Goal: Book appointment/travel/reservation

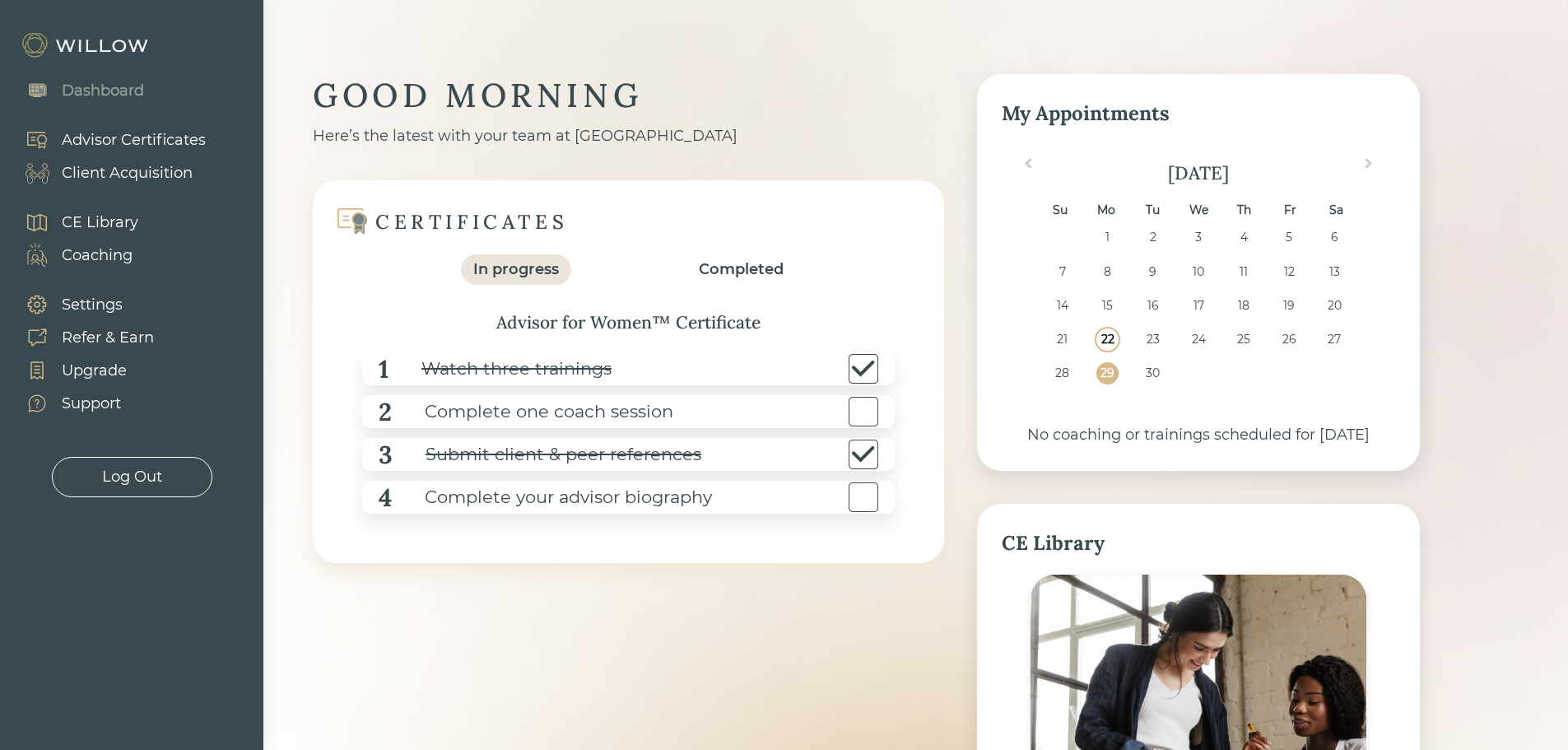
click at [1114, 335] on div "22" at bounding box center [1107, 339] width 23 height 23
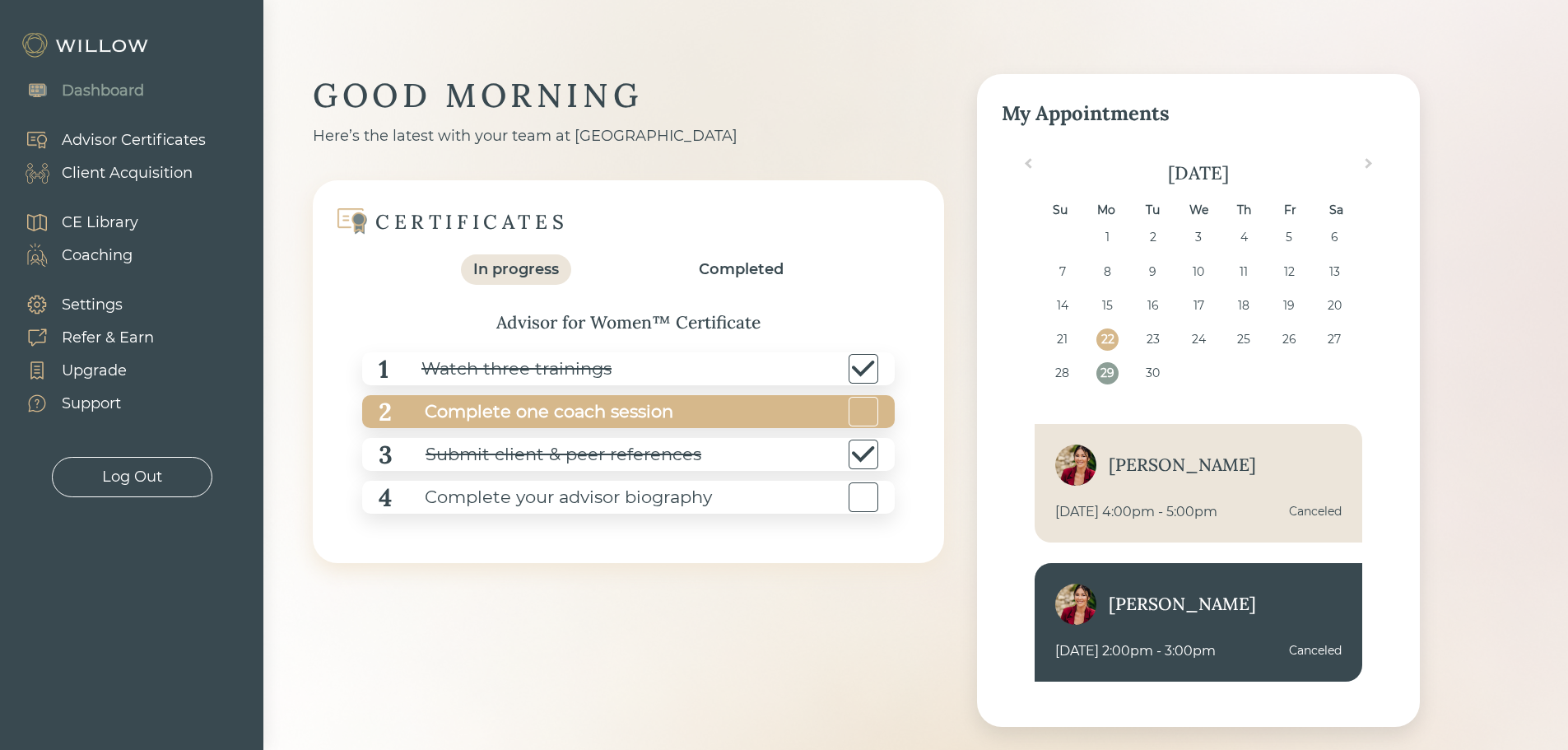
click at [610, 413] on div "Complete one coach session" at bounding box center [532, 411] width 282 height 37
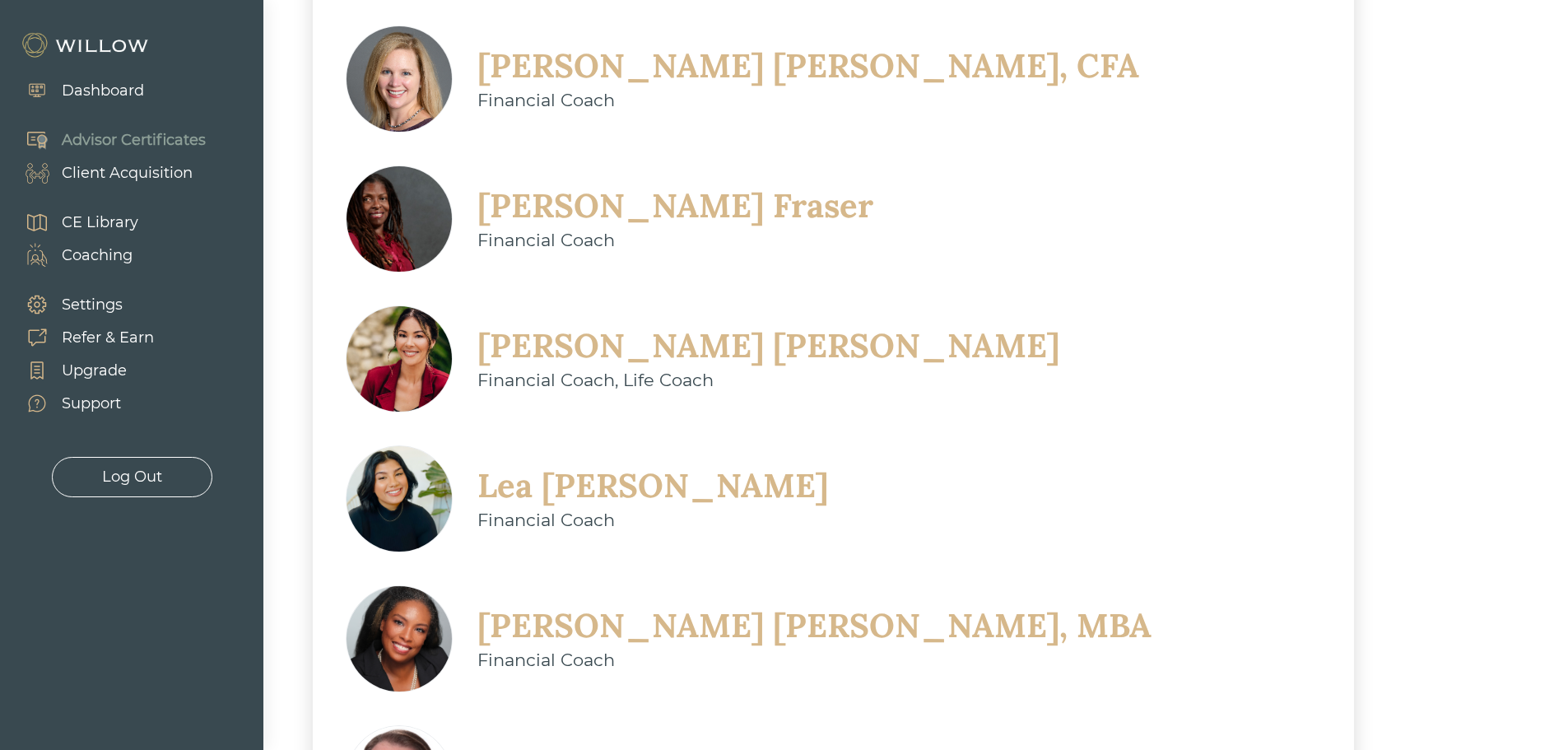
scroll to position [576, 0]
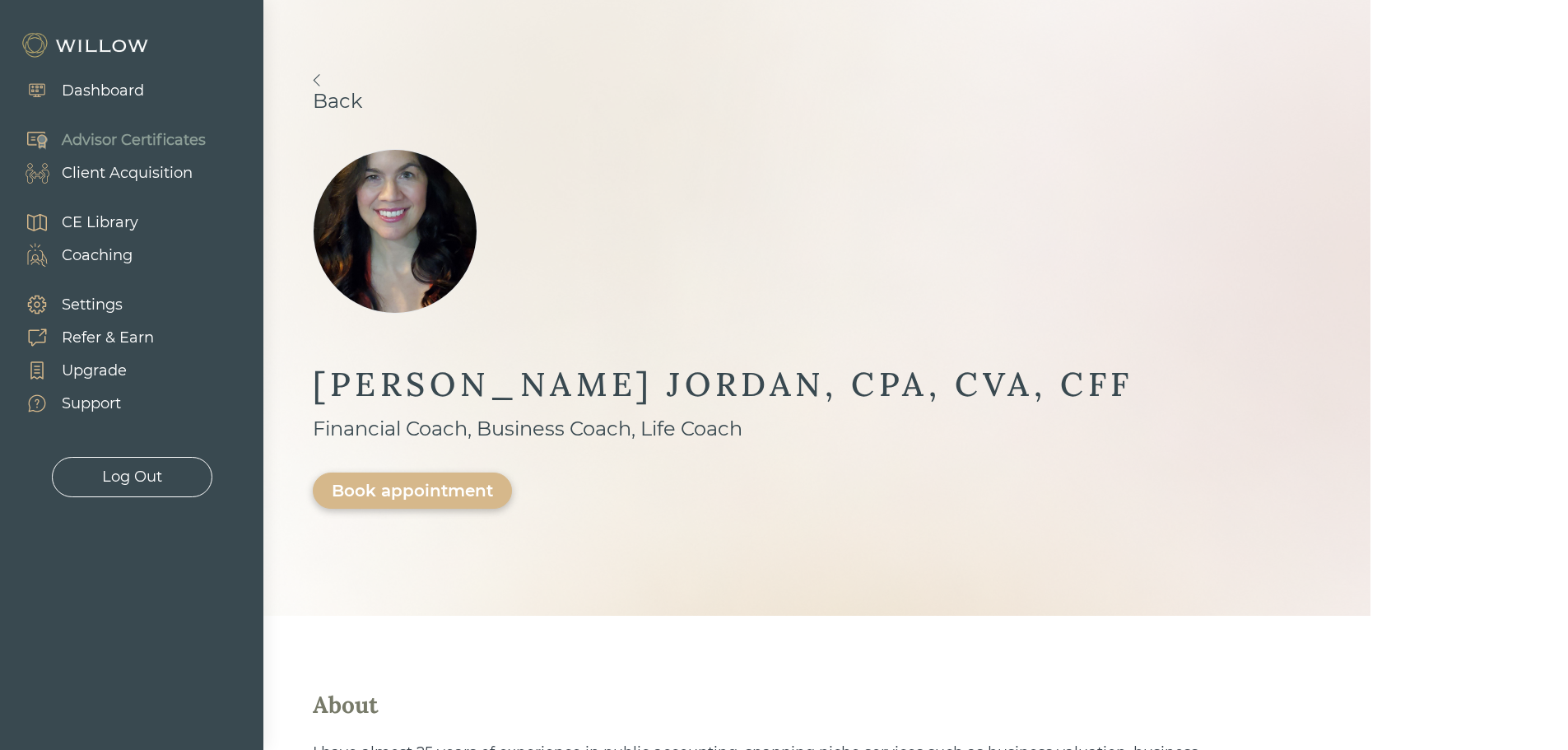
click at [493, 480] on div "Book appointment" at bounding box center [412, 490] width 161 height 20
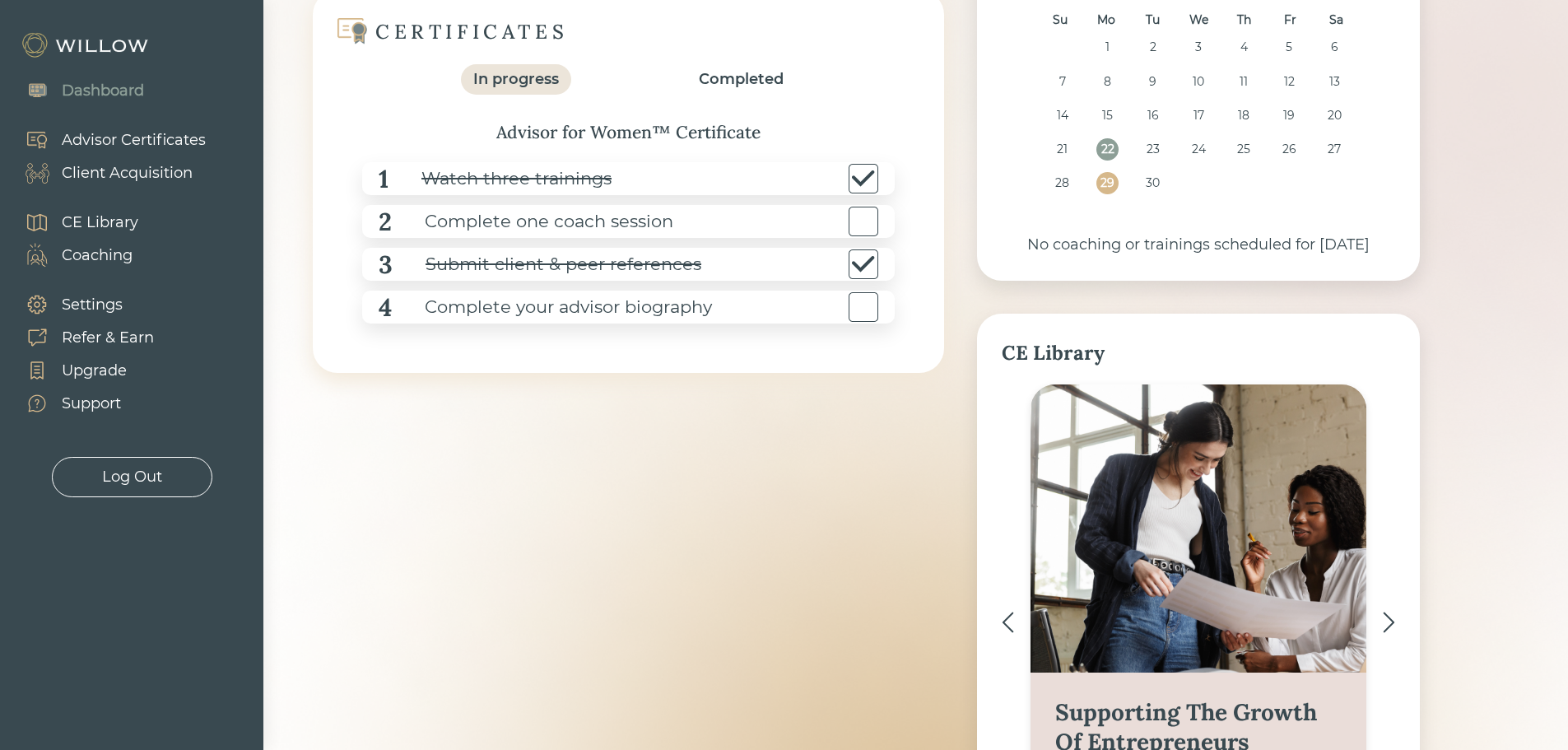
scroll to position [34, 0]
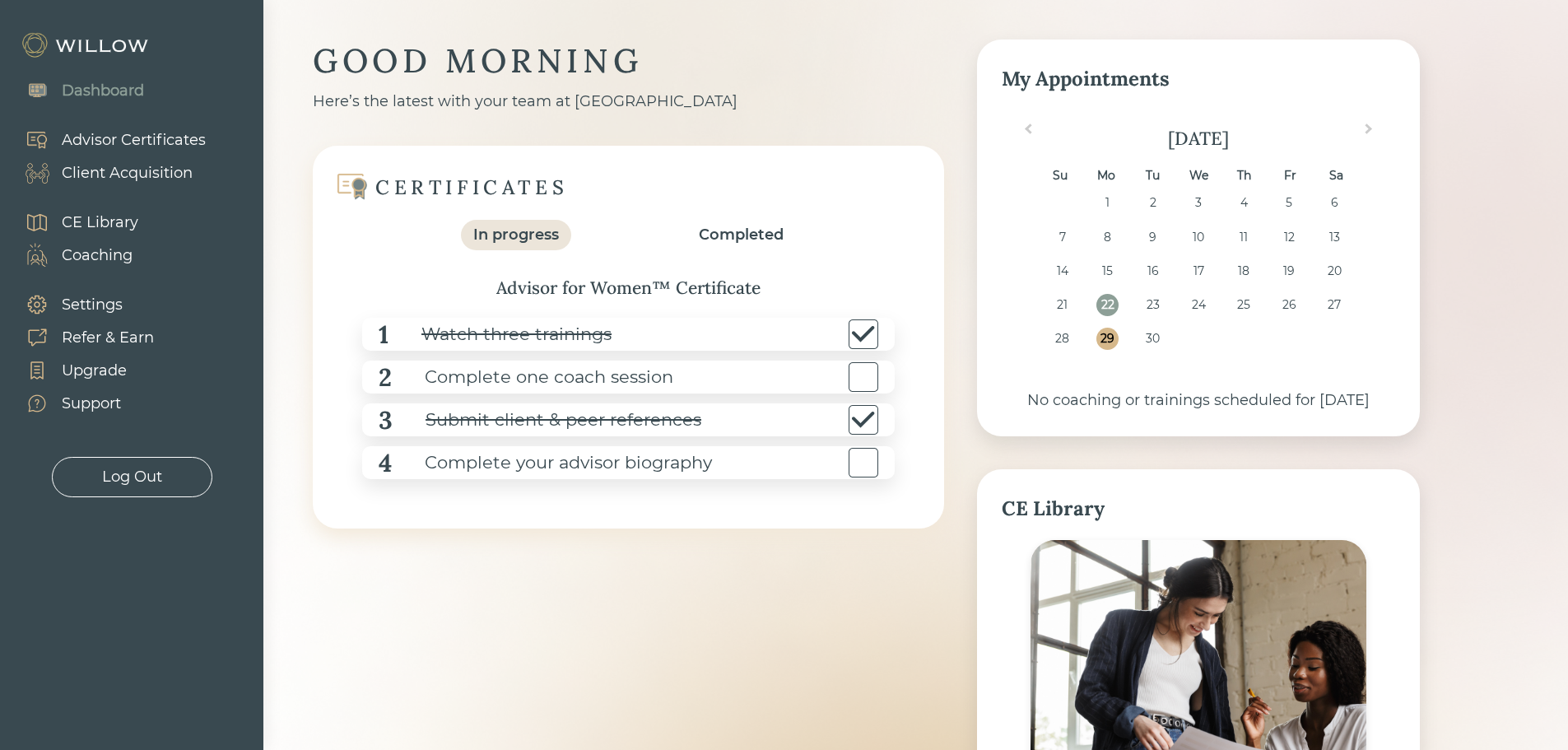
click at [1110, 336] on div "29" at bounding box center [1107, 339] width 23 height 23
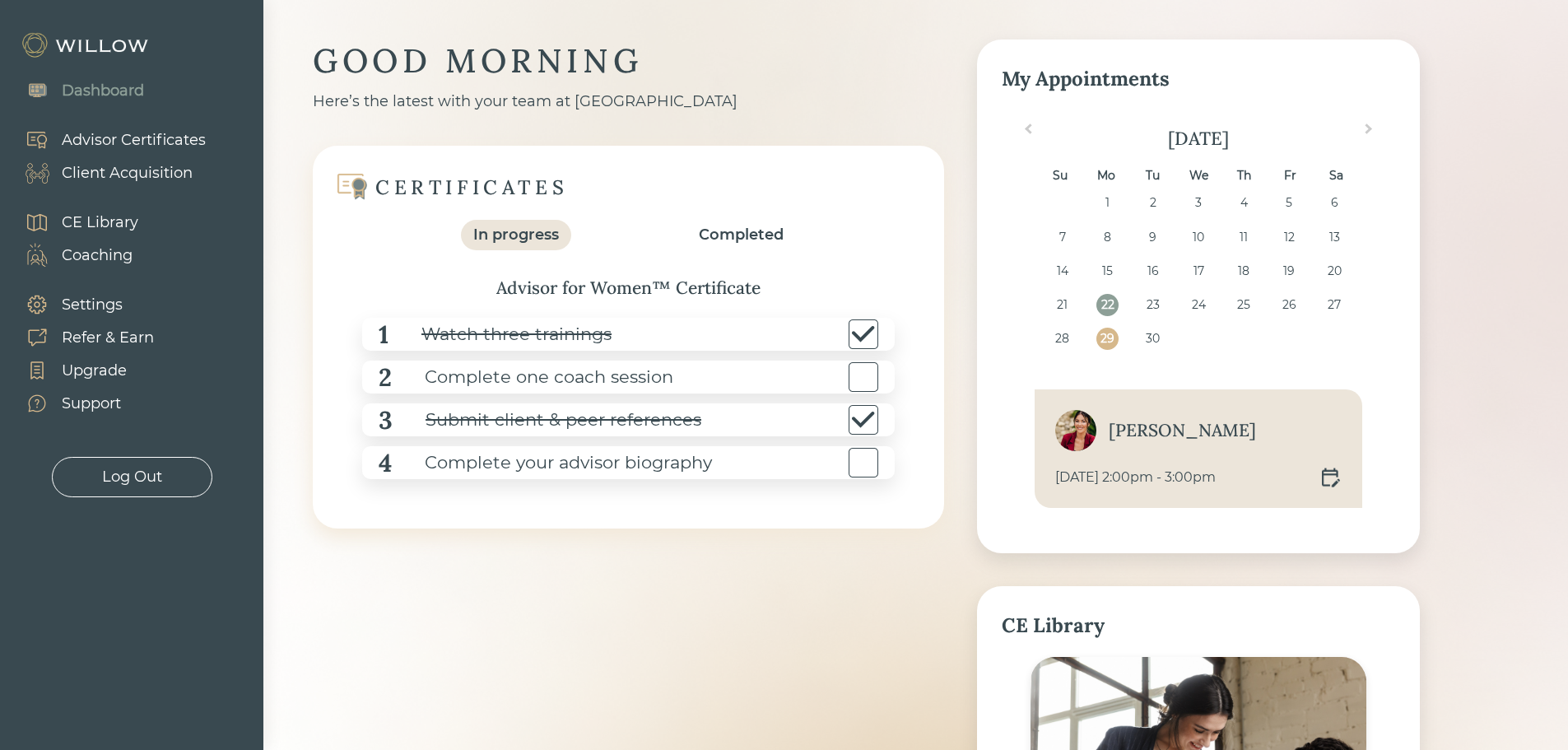
click at [1137, 452] on div "[PERSON_NAME] [DATE] 2:00pm - 3:00pm" at bounding box center [1198, 447] width 328 height 118
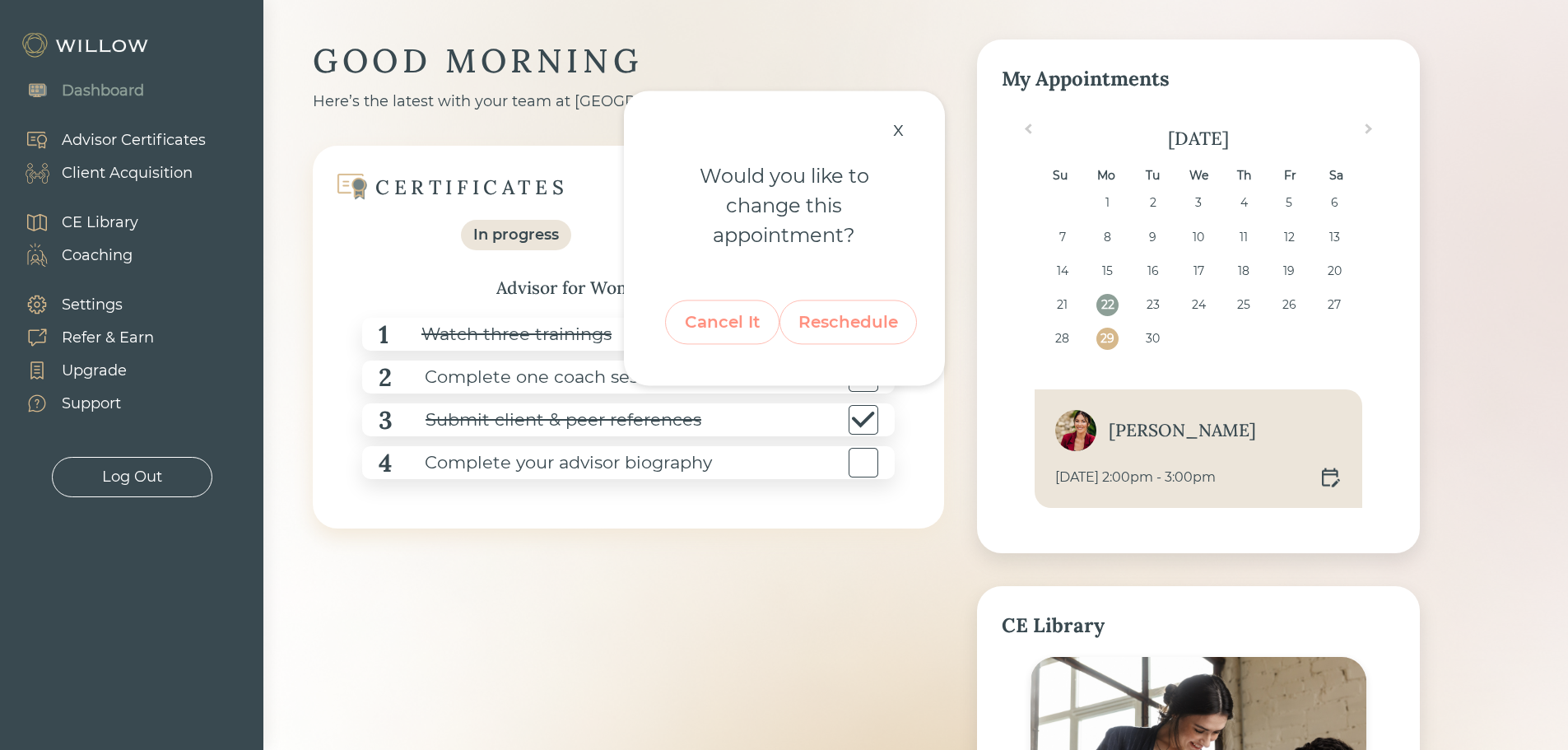
click at [735, 328] on div "Cancel It" at bounding box center [722, 322] width 76 height 31
click at [814, 329] on div "Confirm" at bounding box center [784, 322] width 76 height 31
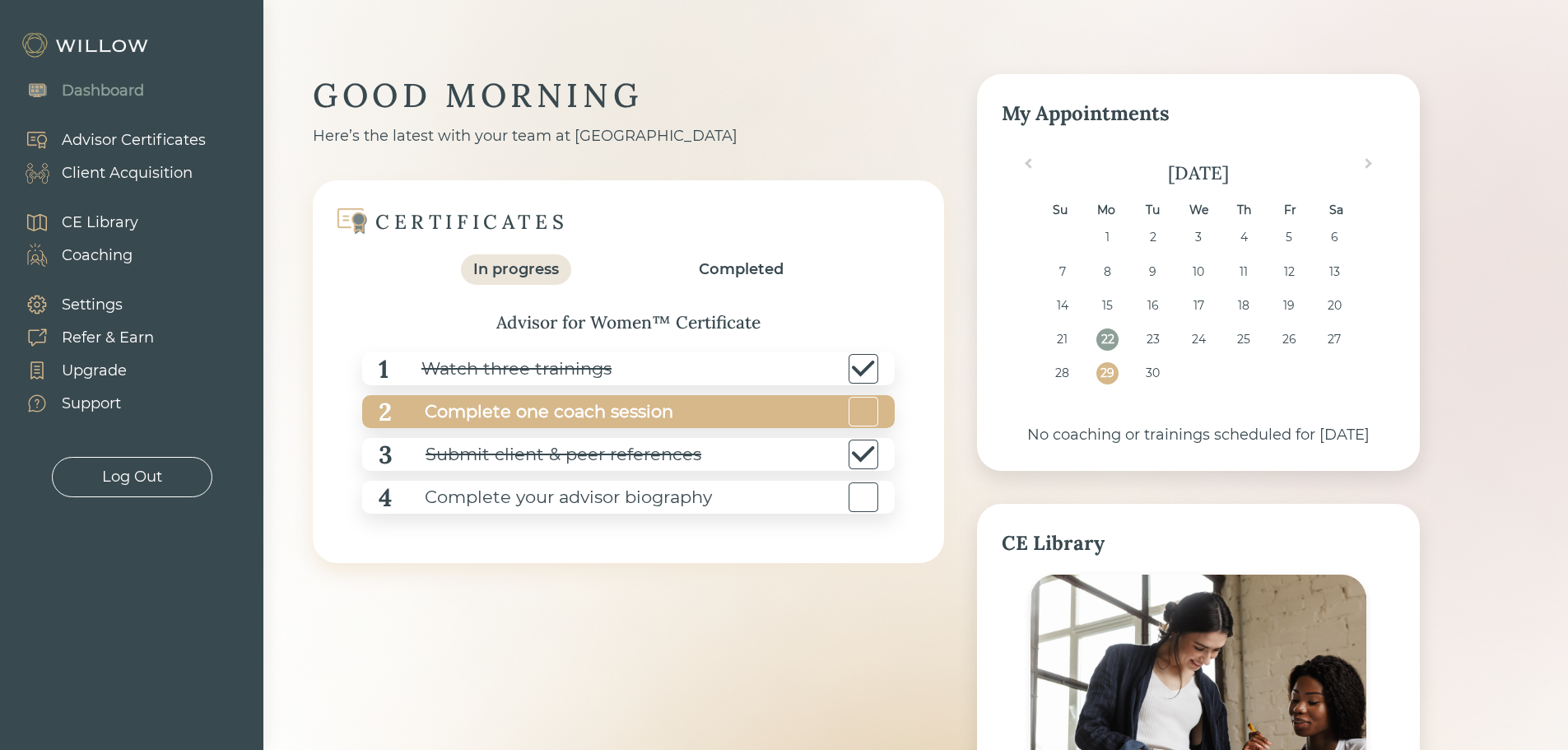
click at [675, 414] on div "2 Complete one coach session" at bounding box center [628, 411] width 532 height 33
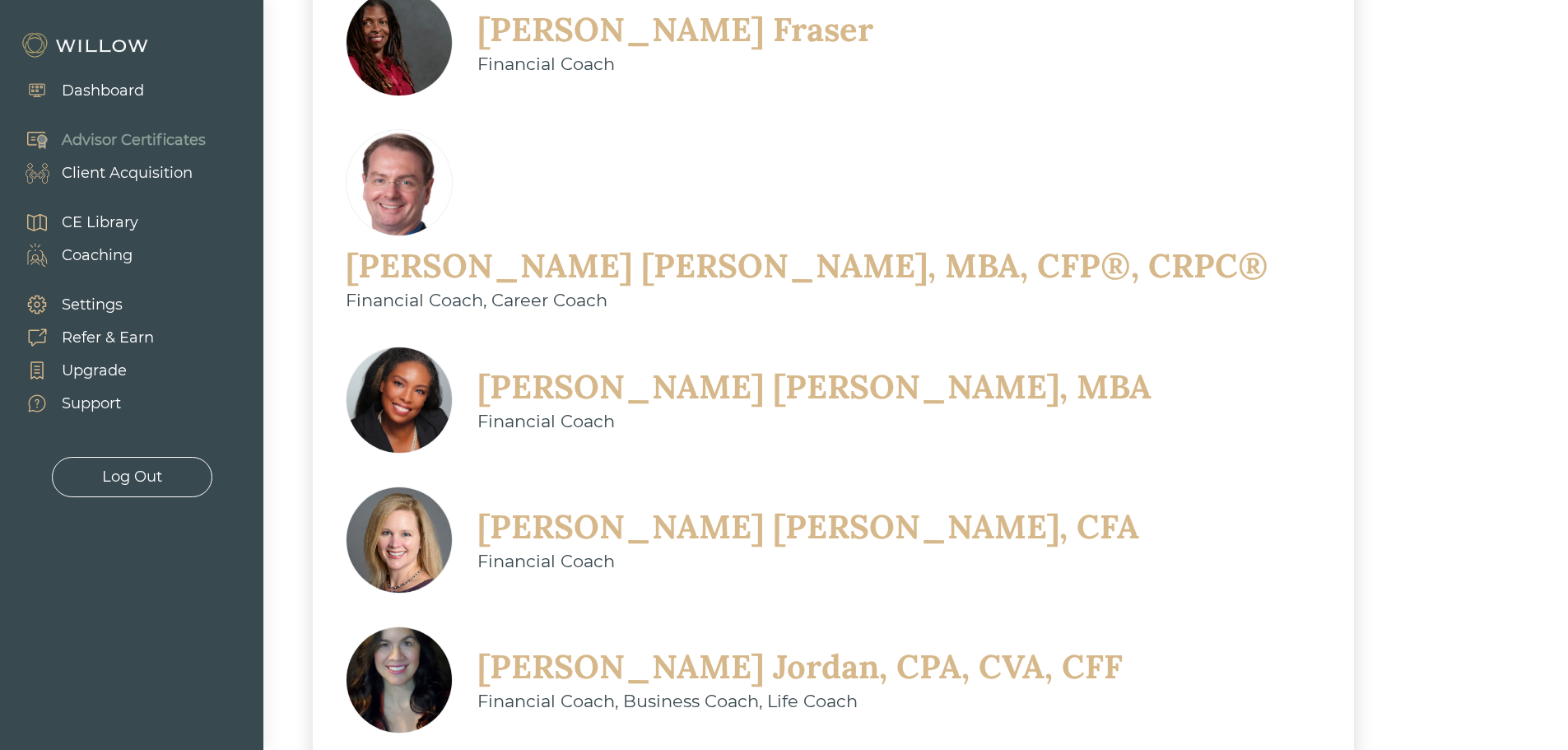
scroll to position [659, 0]
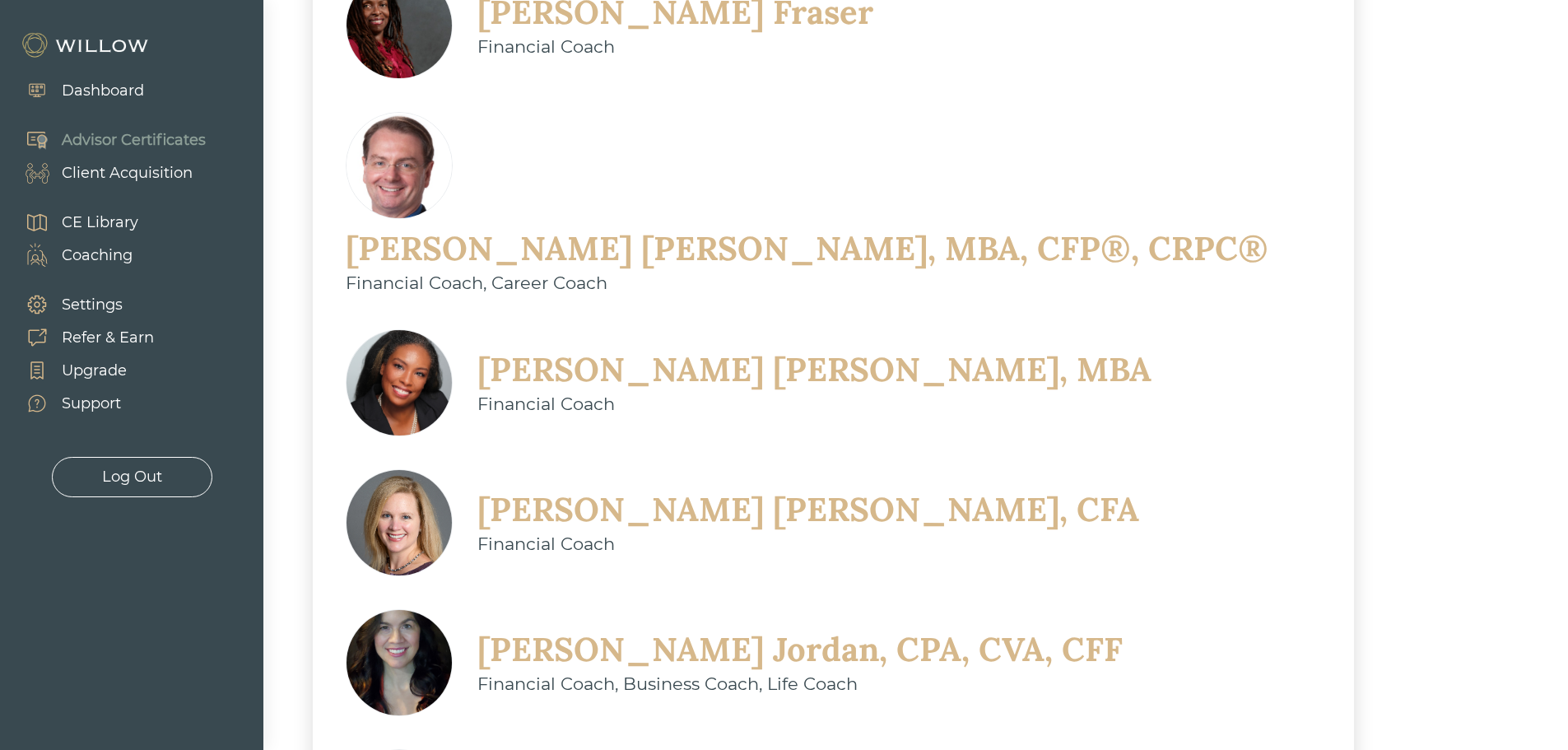
click at [624, 670] on div "Financial Coach, Business Coach, Life Coach" at bounding box center [800, 683] width 645 height 26
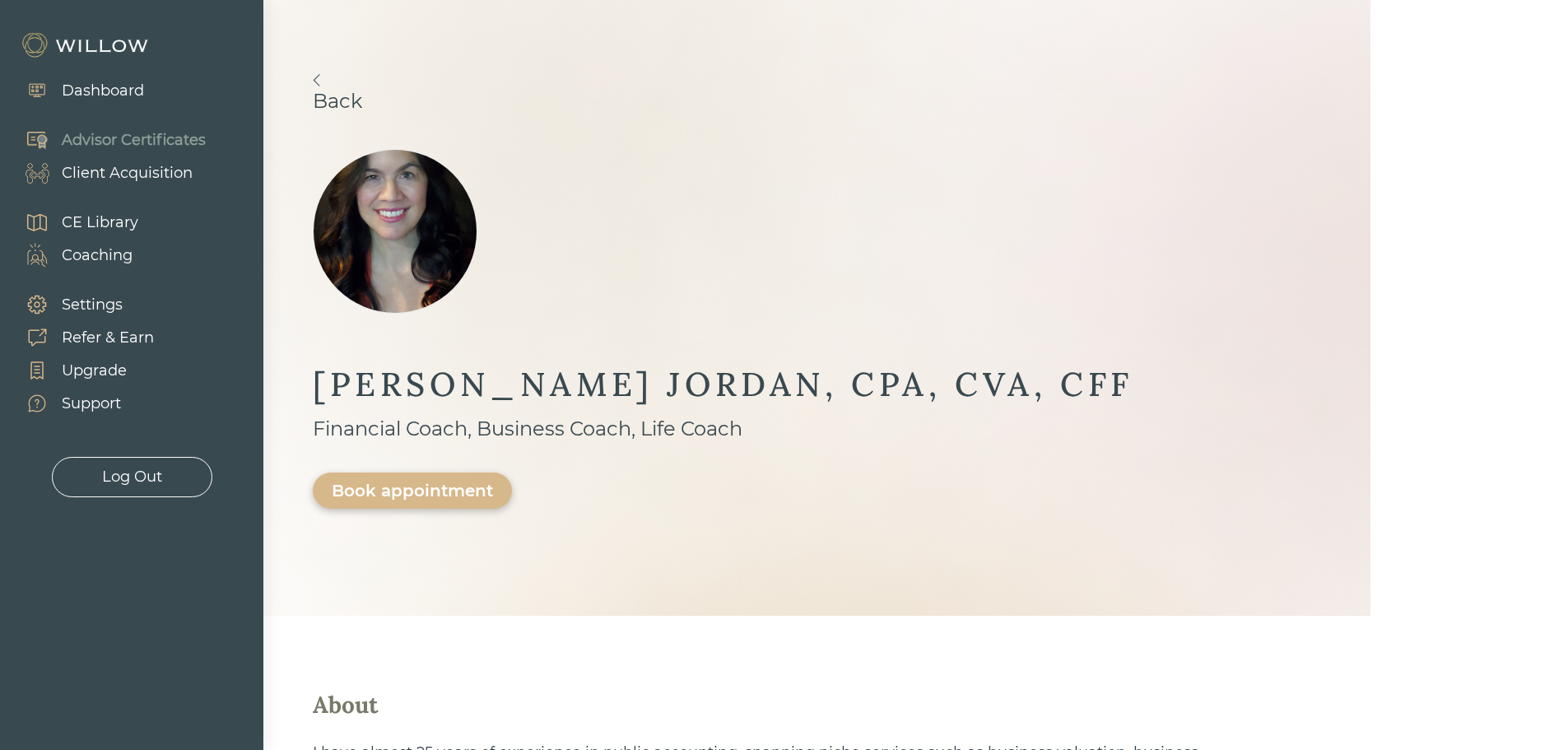
click at [493, 480] on div "Book appointment" at bounding box center [412, 490] width 161 height 20
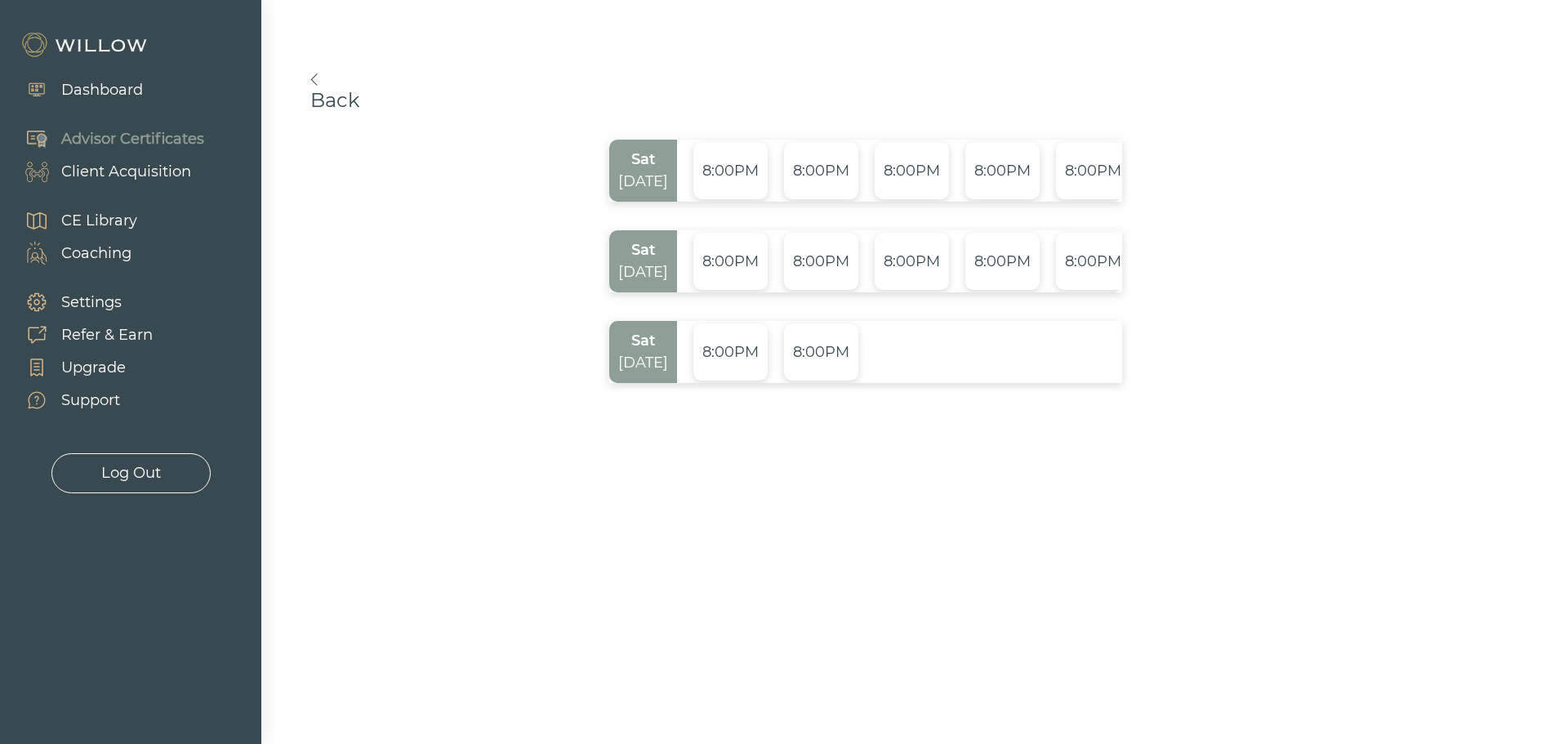
click at [318, 81] on link "Back" at bounding box center [865, 92] width 1110 height 38
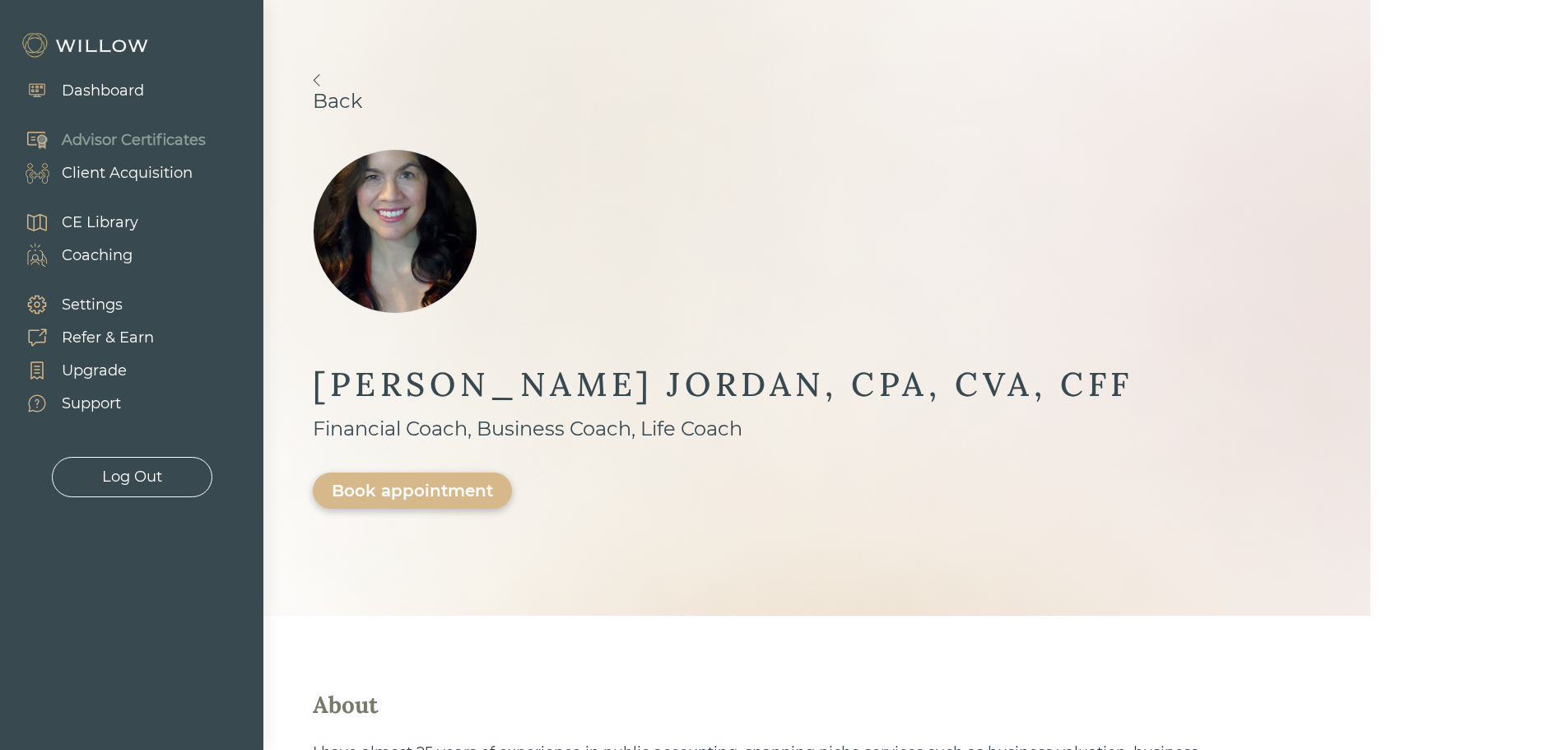
click at [321, 80] on link "Back" at bounding box center [816, 93] width 1008 height 39
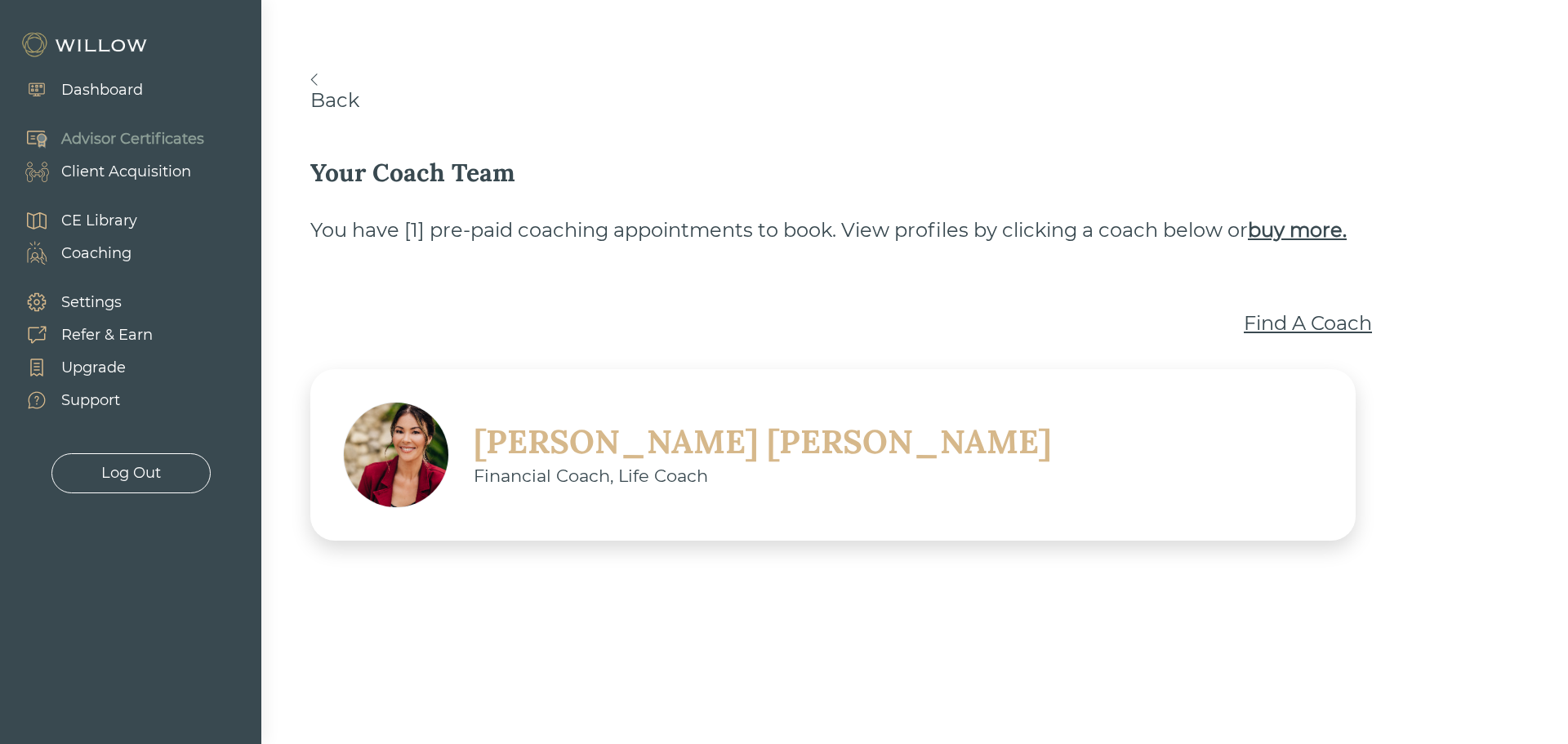
click at [341, 99] on link "Back" at bounding box center [865, 92] width 1110 height 38
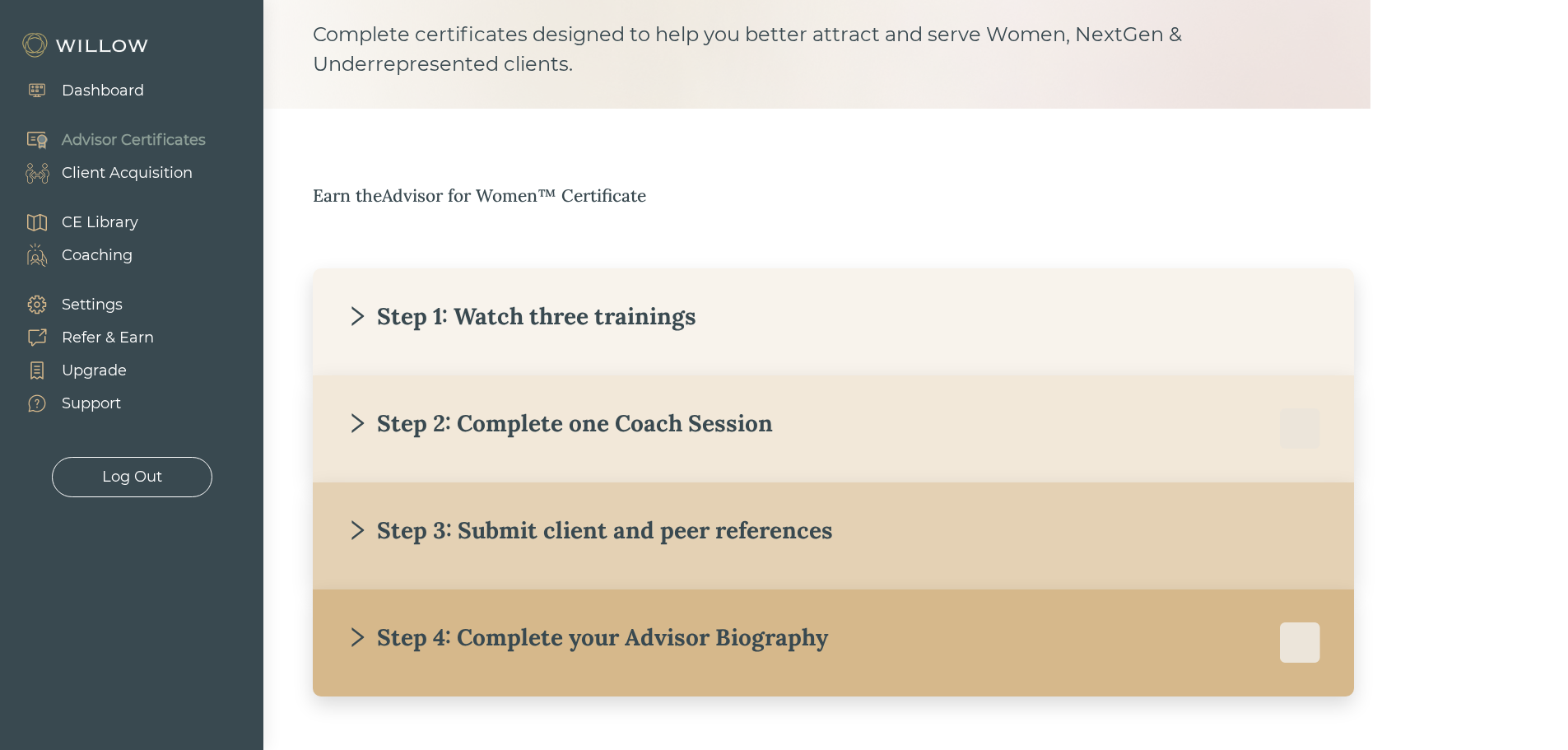
scroll to position [164, 0]
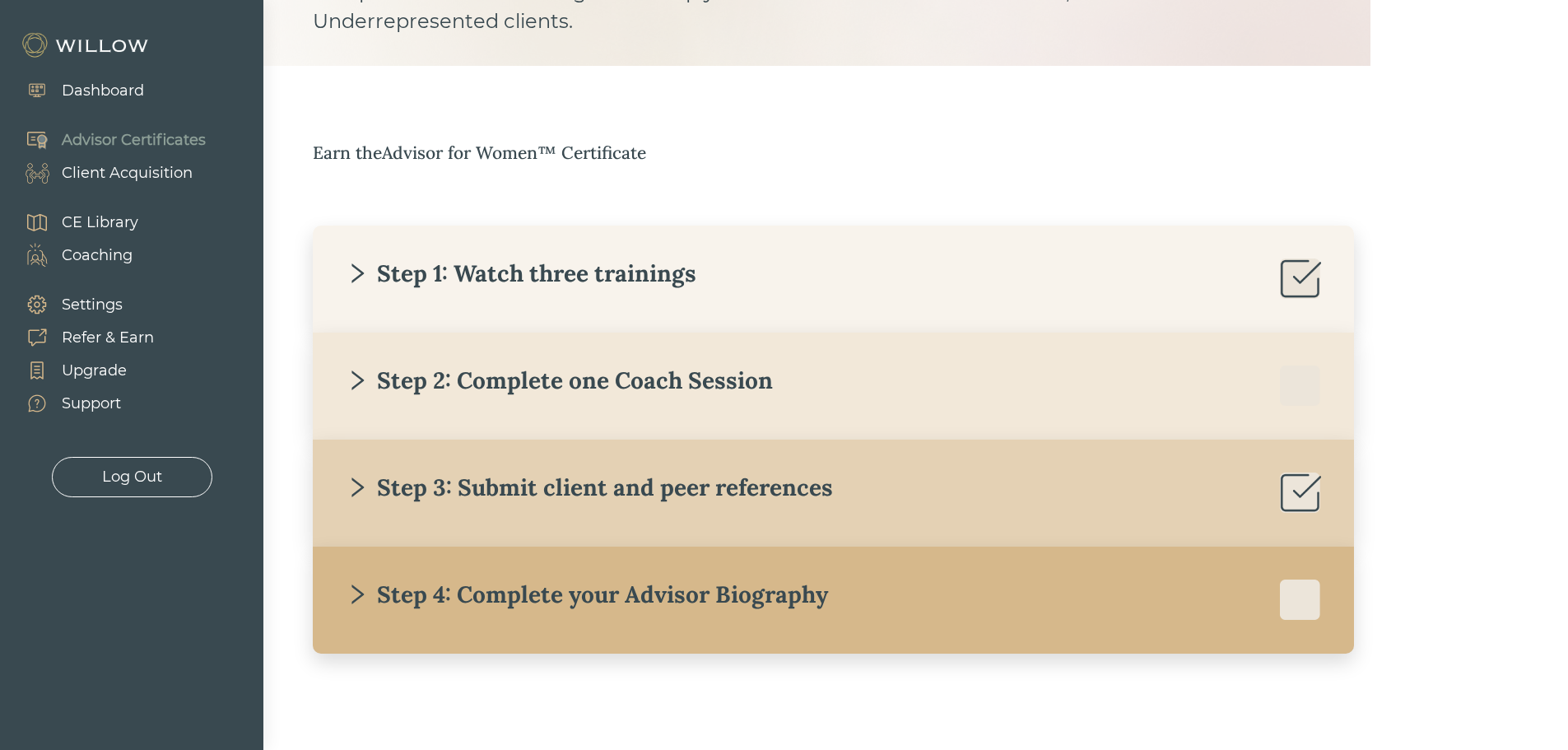
click at [645, 384] on div "Step 2: Complete one Coach Session" at bounding box center [559, 380] width 427 height 29
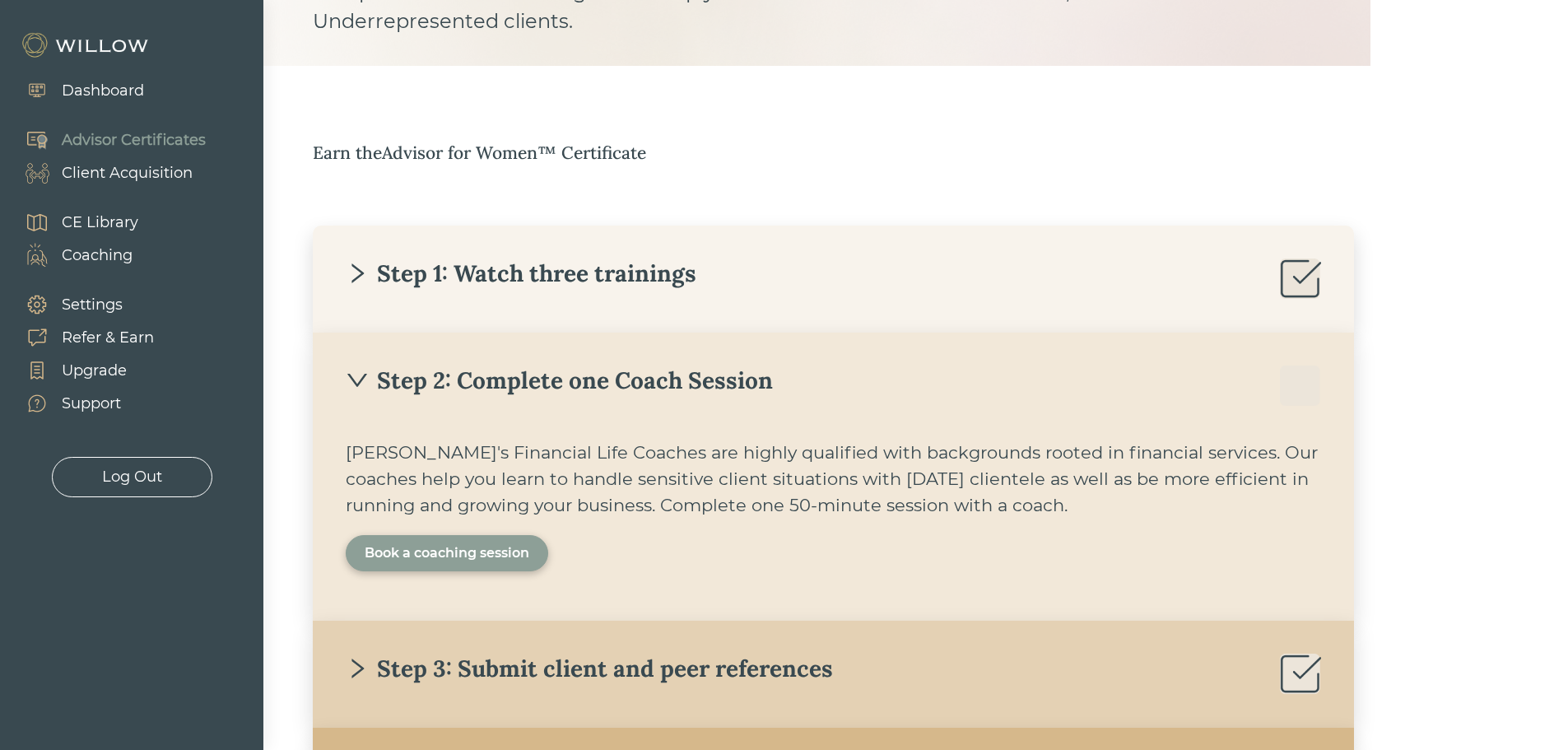
click at [506, 553] on div "Book a coaching session" at bounding box center [447, 553] width 164 height 20
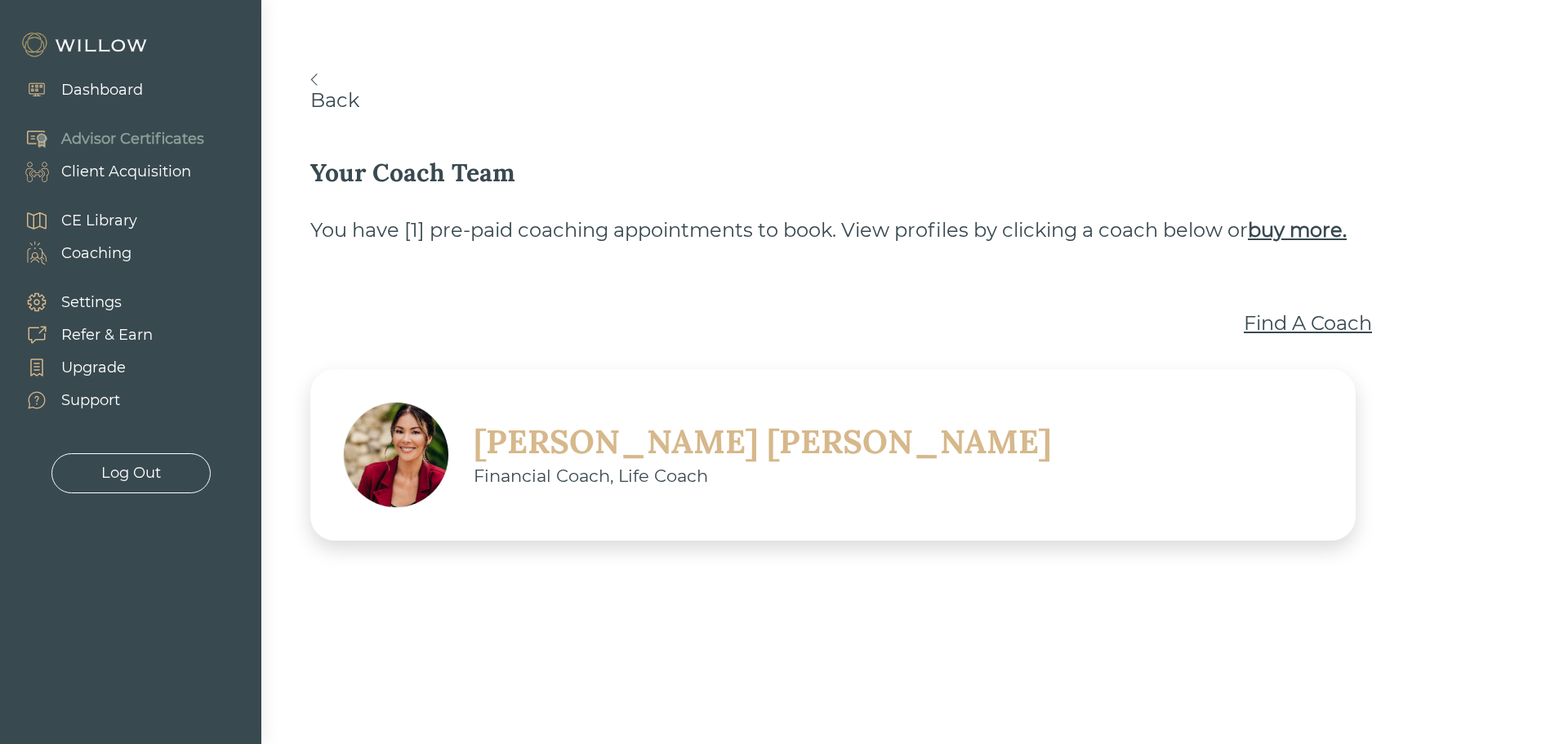
click at [1288, 326] on div "Find A Coach" at bounding box center [1308, 323] width 128 height 29
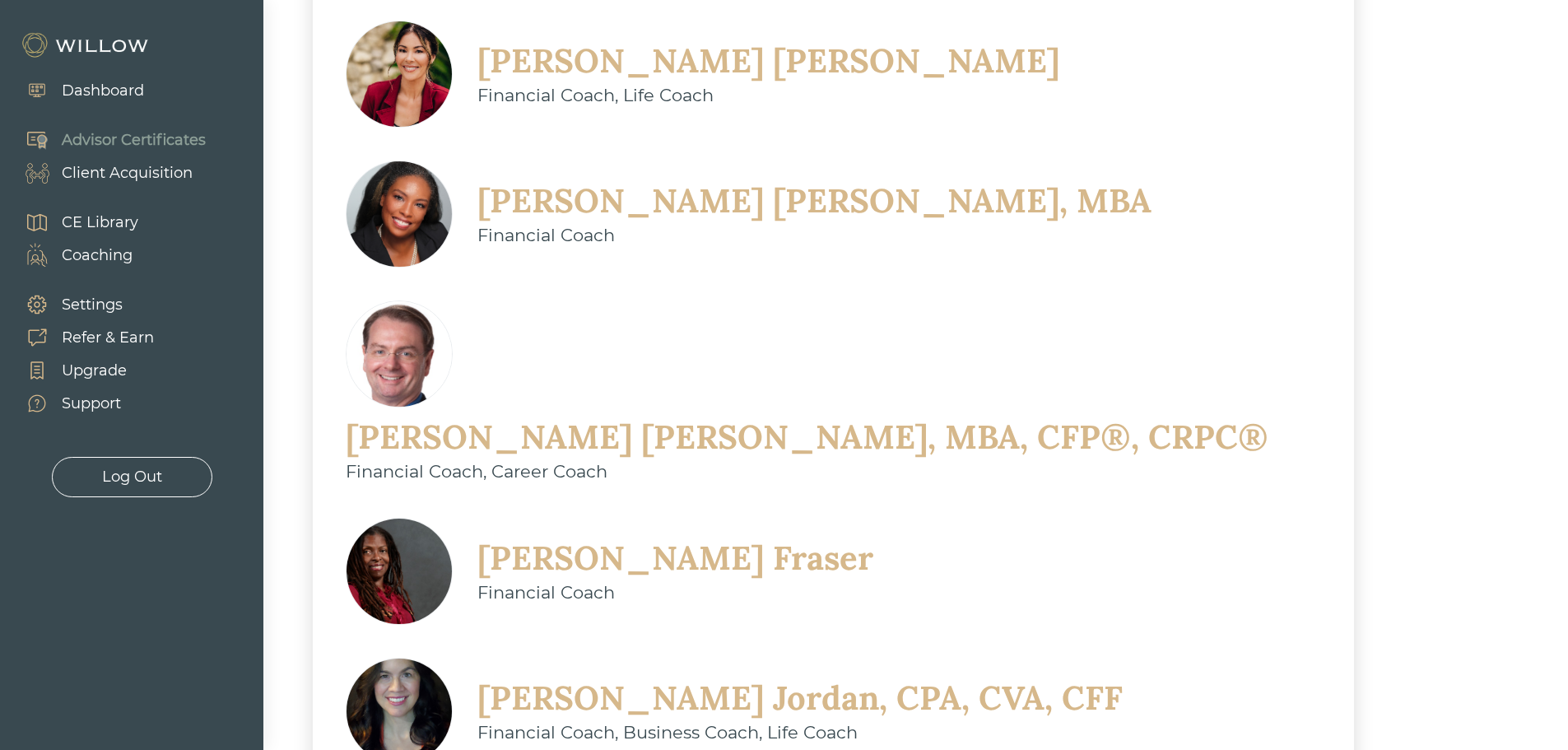
scroll to position [576, 0]
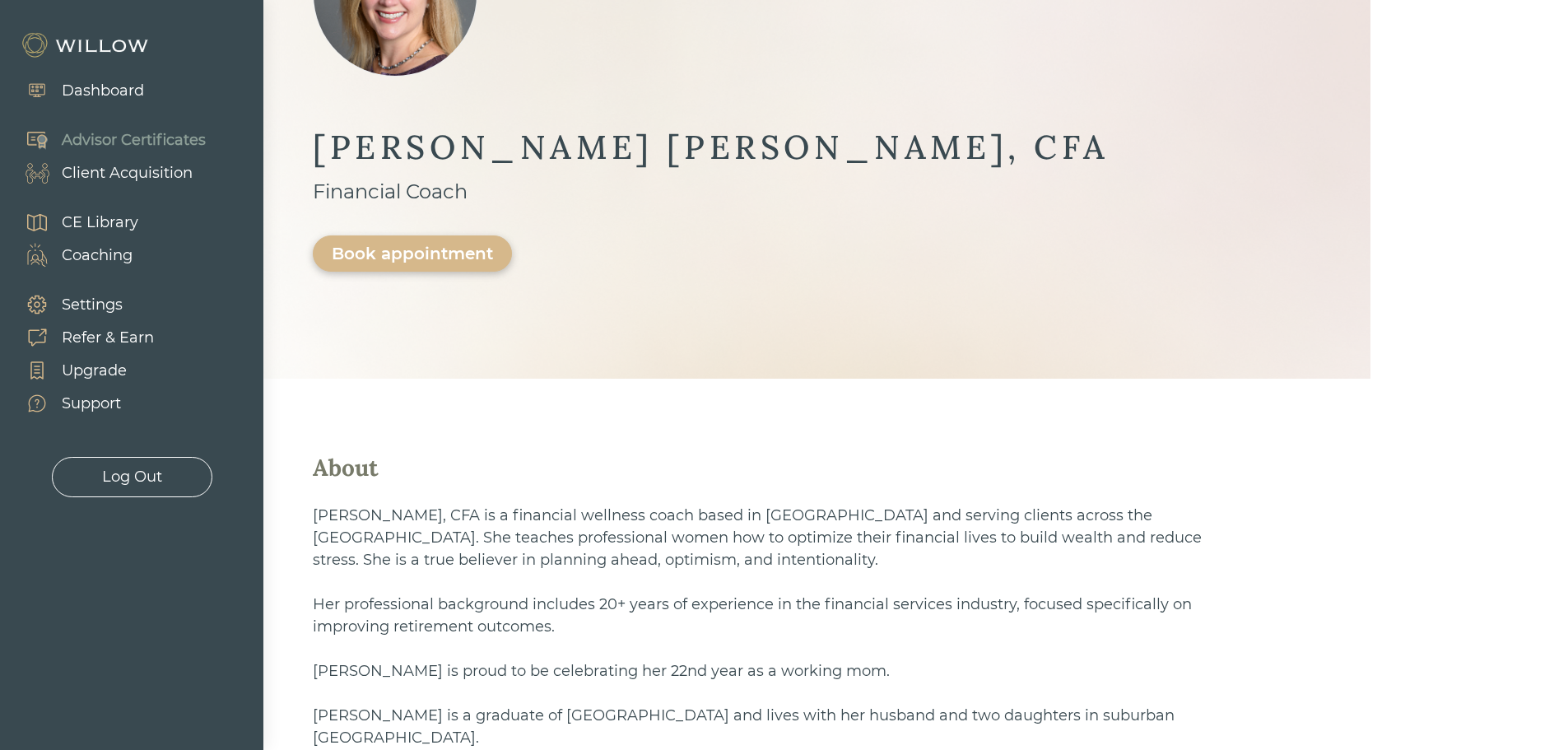
scroll to position [82, 0]
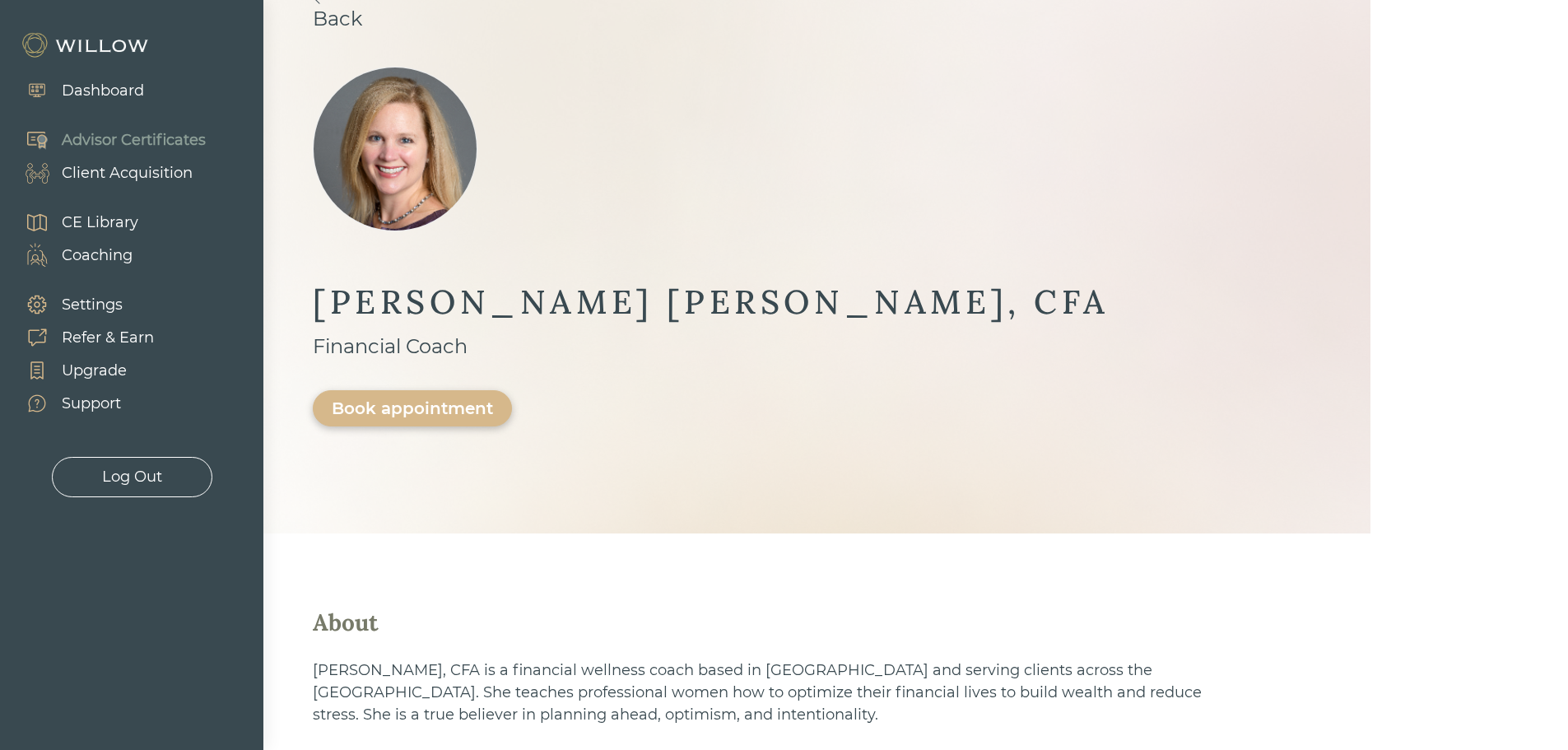
click at [493, 398] on div "Book appointment" at bounding box center [412, 408] width 161 height 20
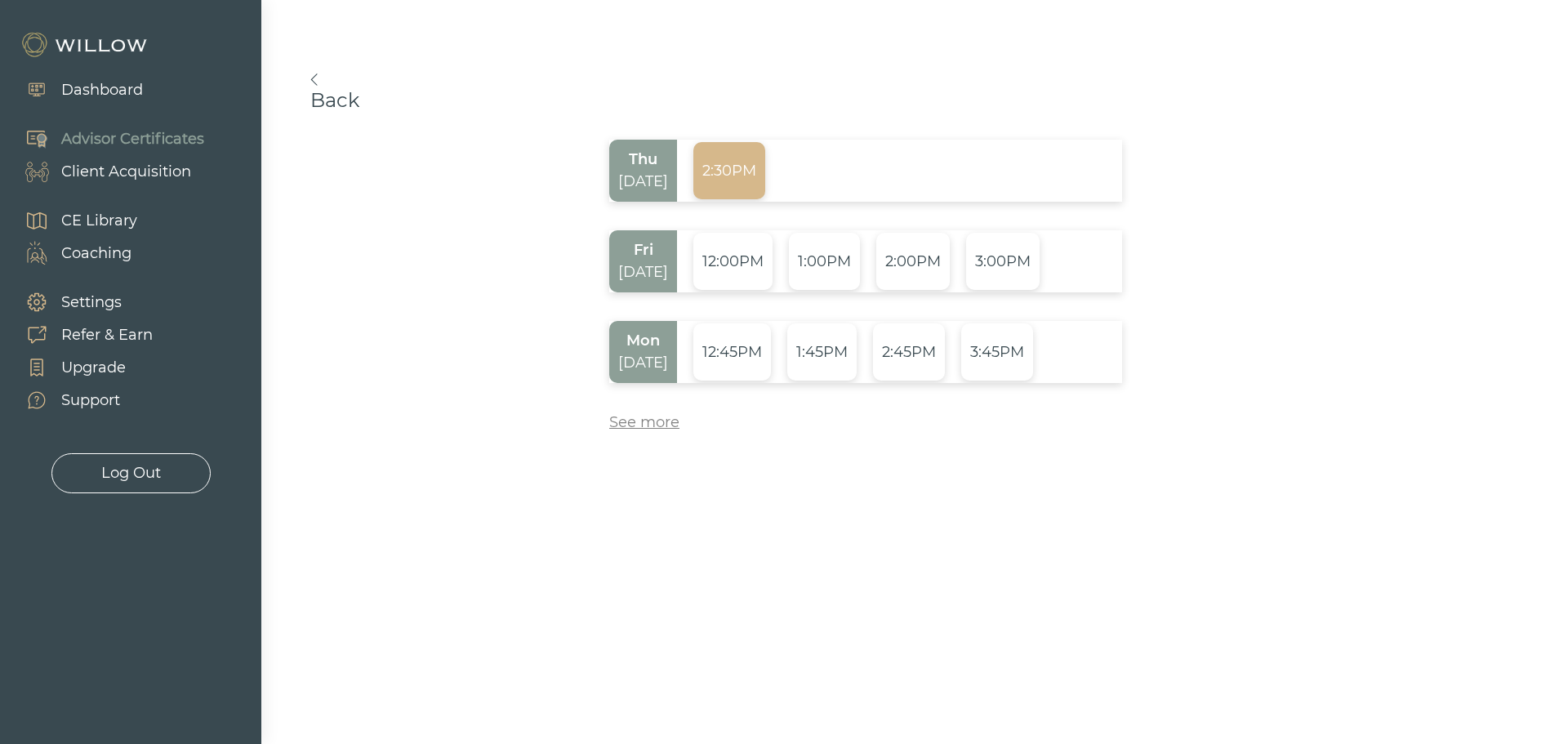
click at [709, 182] on div "2:30PM" at bounding box center [730, 170] width 72 height 57
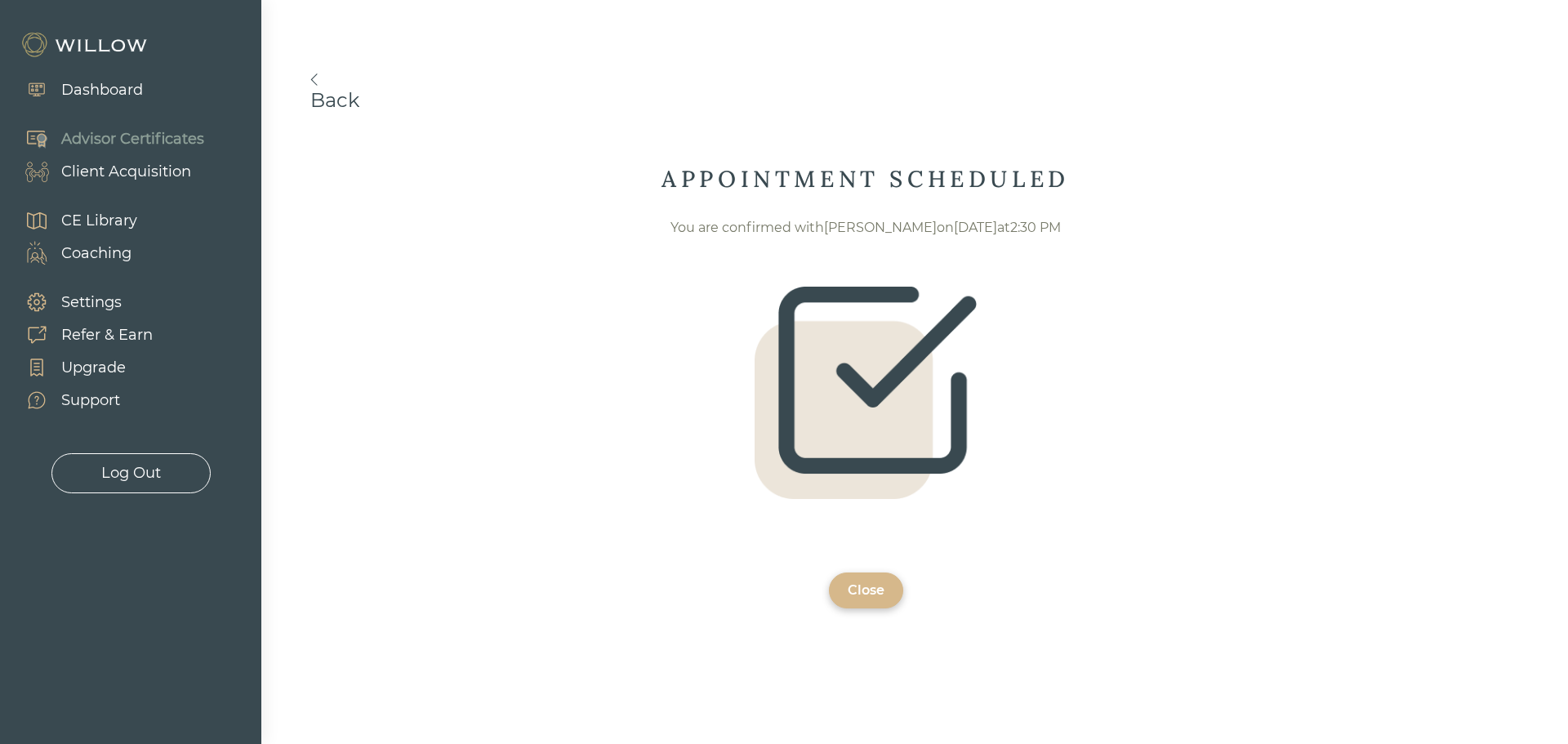
click at [875, 593] on div "Close" at bounding box center [866, 590] width 37 height 20
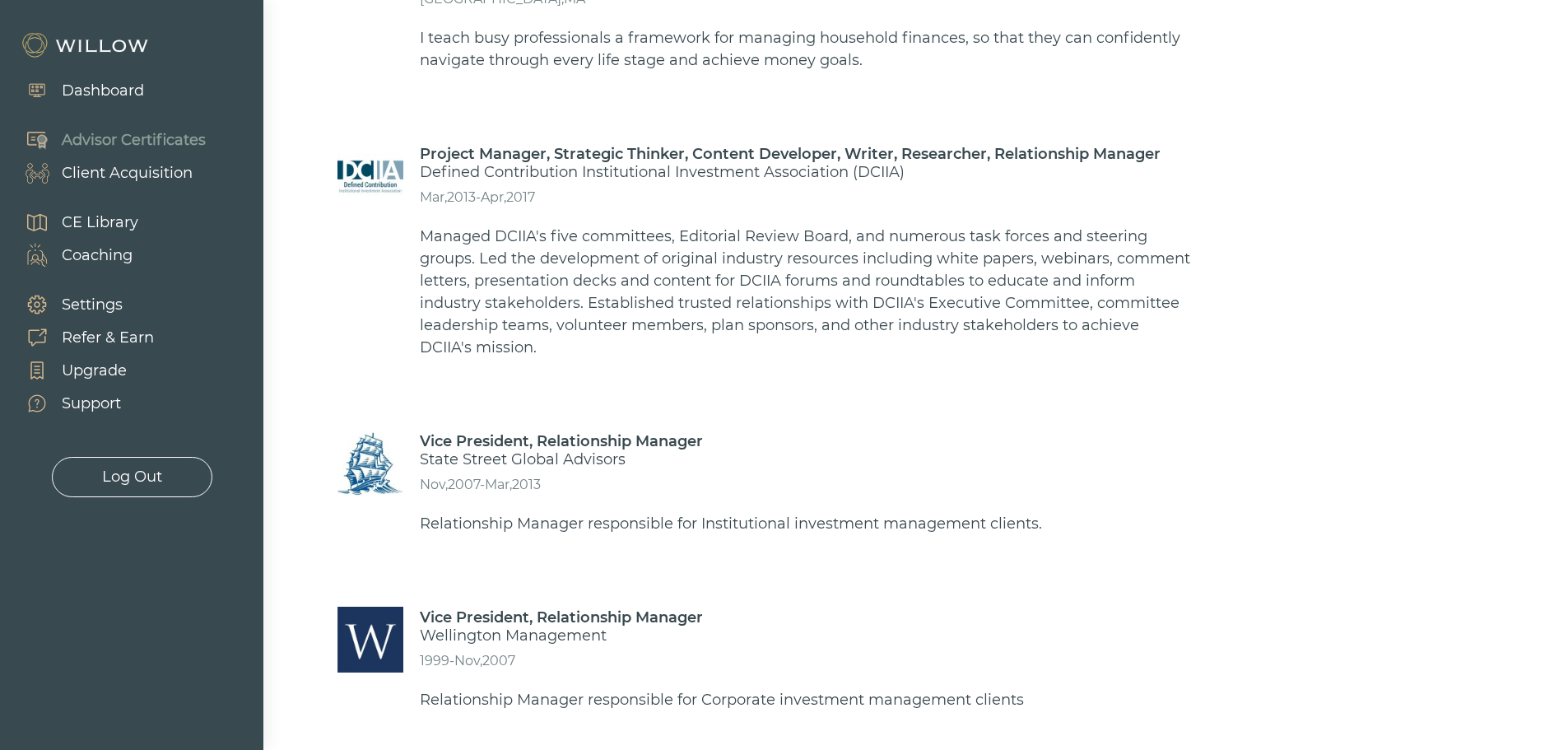
scroll to position [2003, 0]
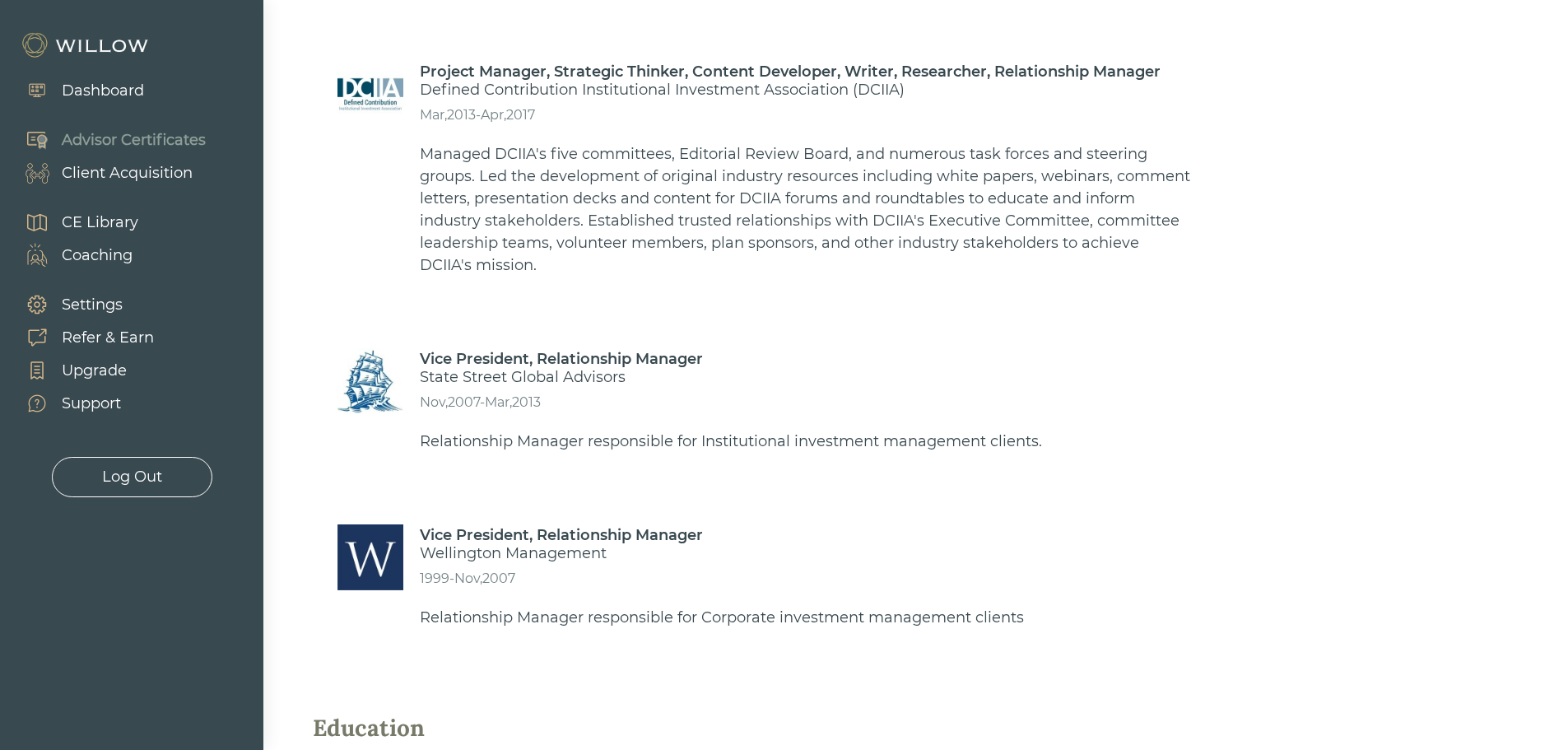
click at [163, 141] on div "Advisor Certificates" at bounding box center [134, 140] width 144 height 23
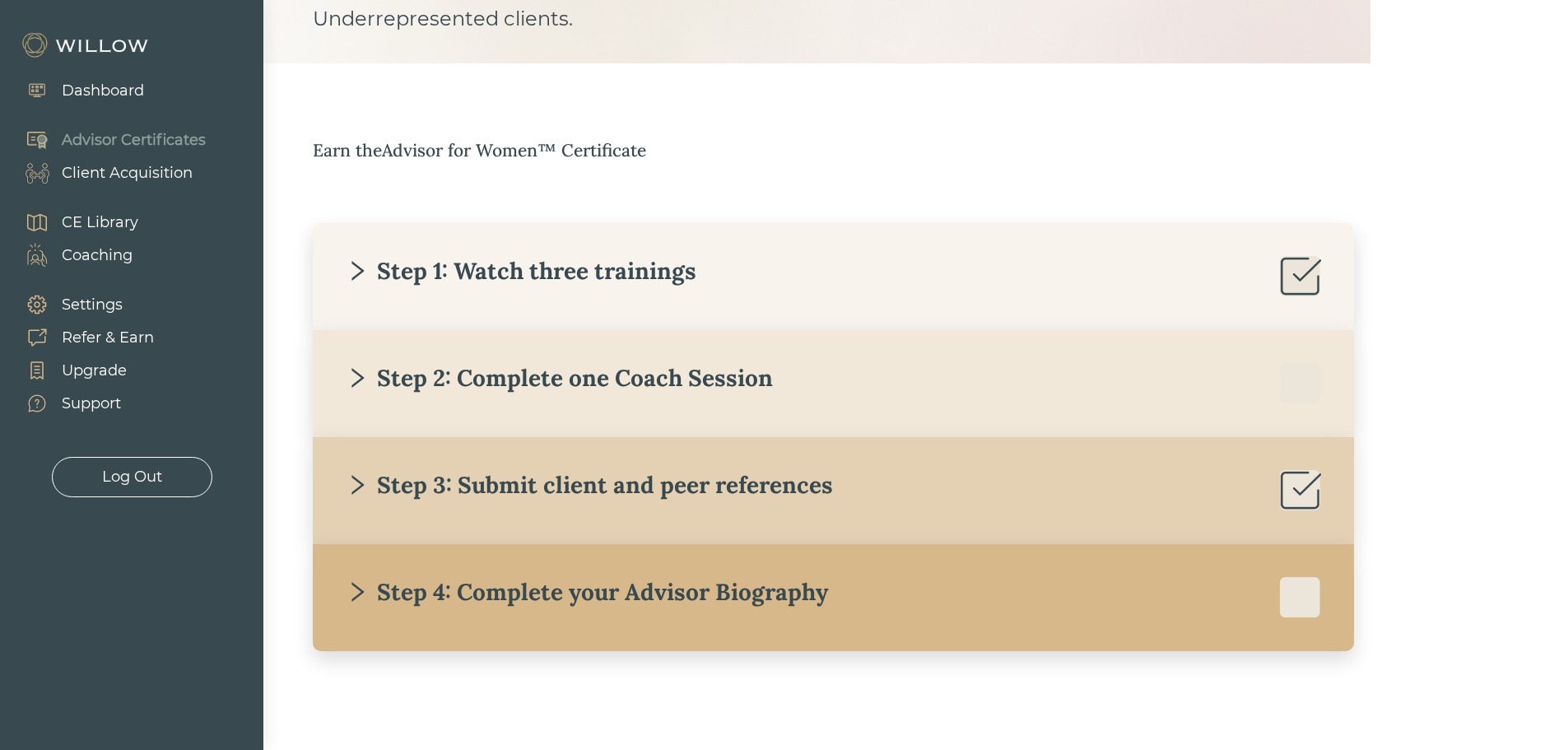
click at [759, 587] on div "Step 4: Complete your Advisor Biography" at bounding box center [586, 591] width 482 height 29
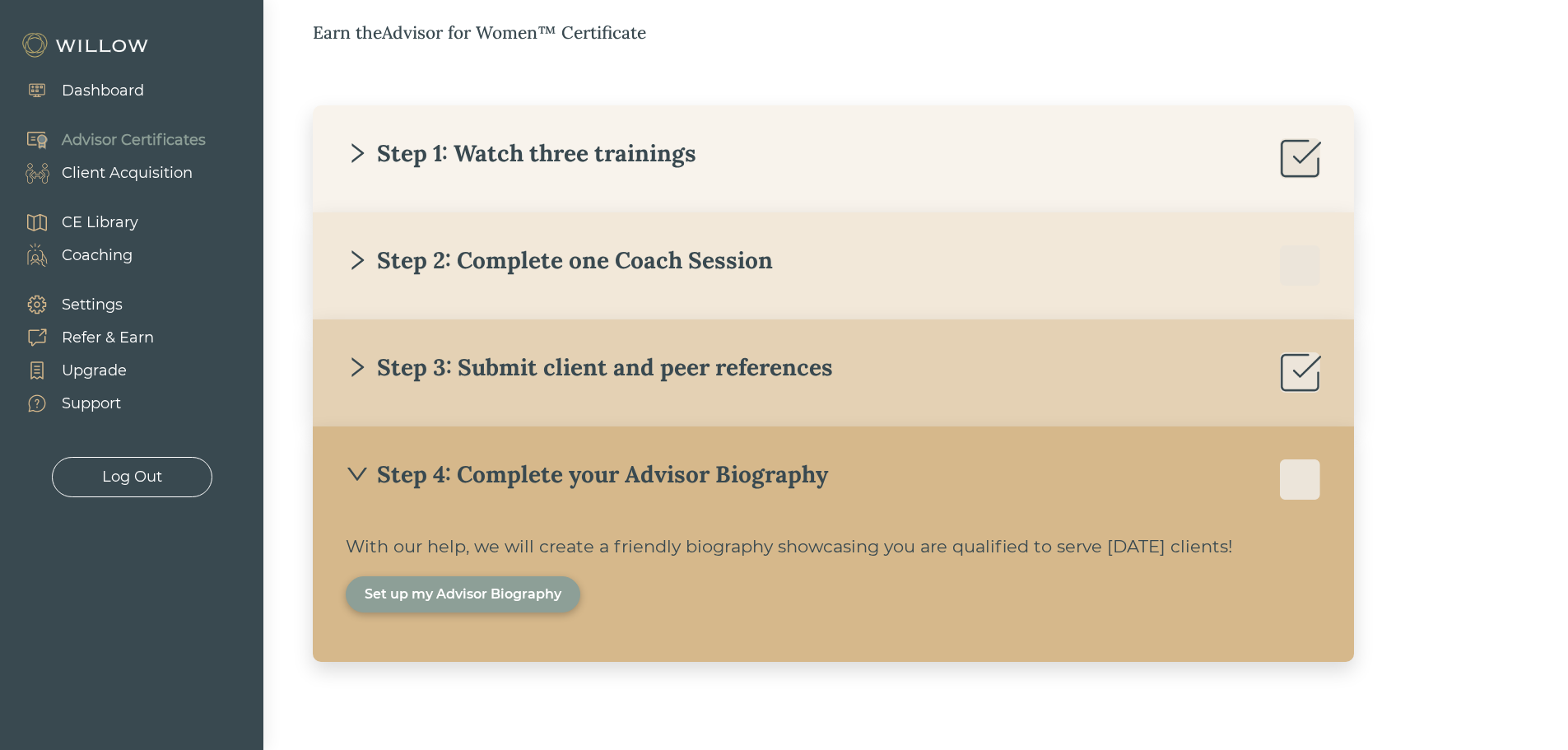
scroll to position [296, 0]
